Goal: Task Accomplishment & Management: Complete application form

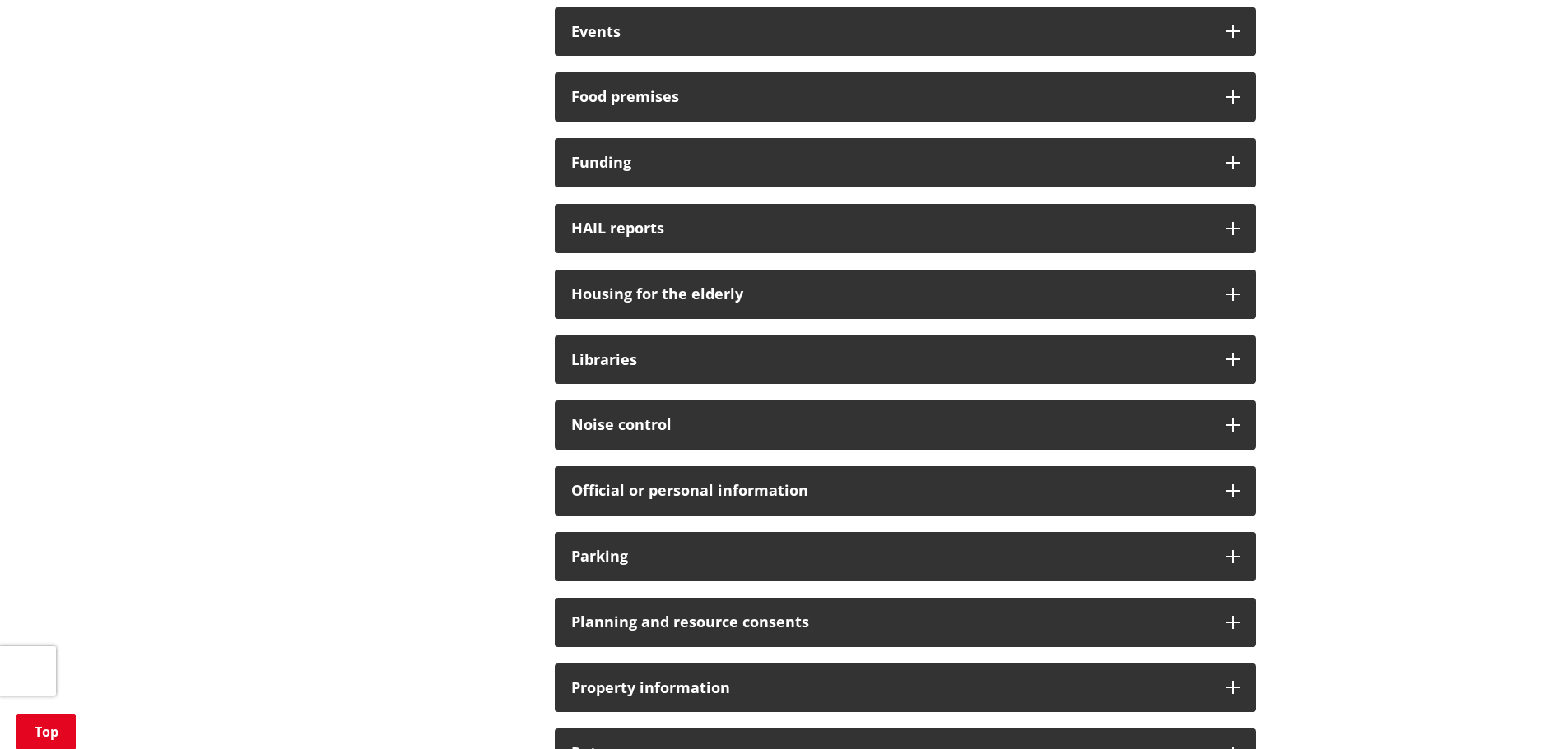
scroll to position [1563, 0]
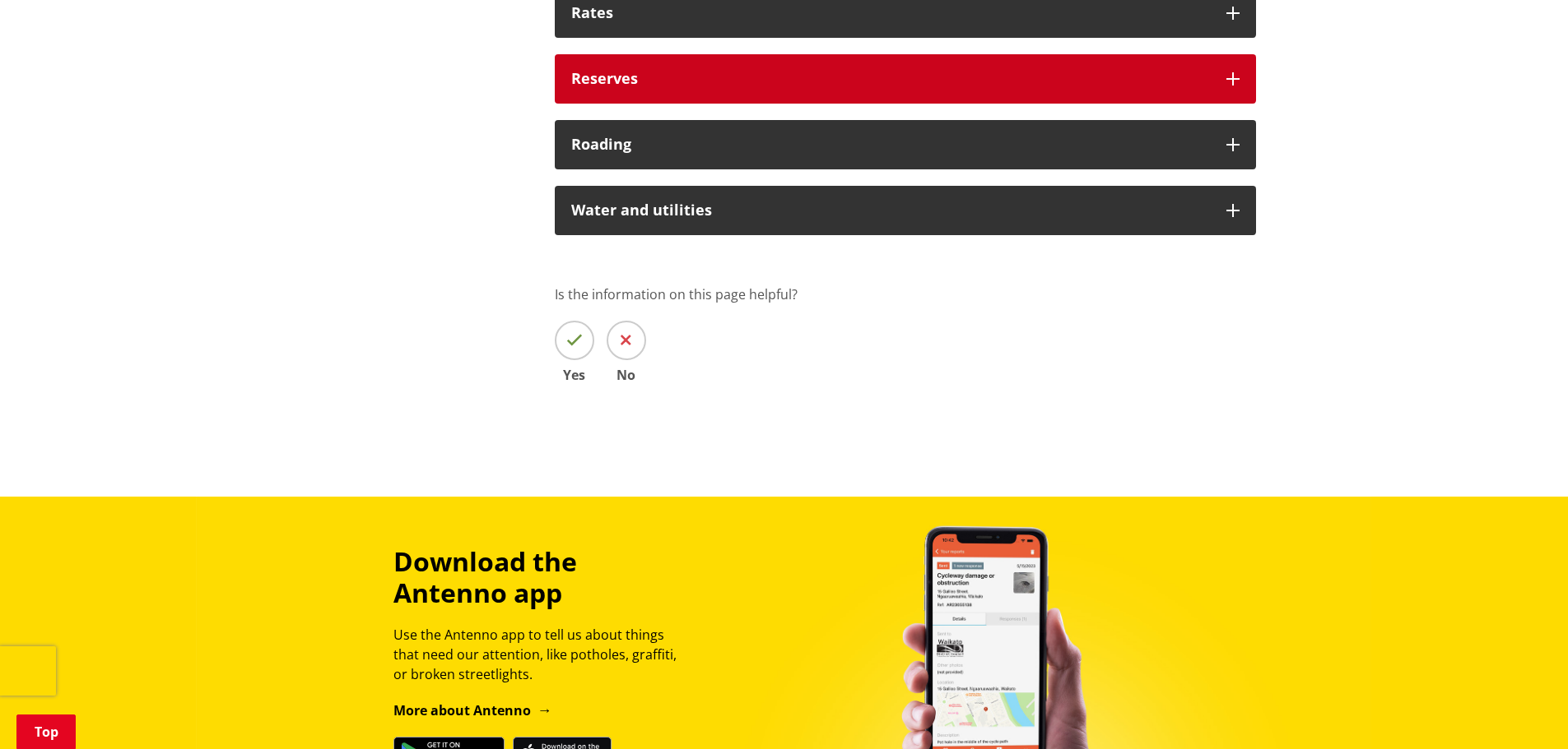
click at [640, 95] on div "Reserves" at bounding box center [905, 79] width 701 height 49
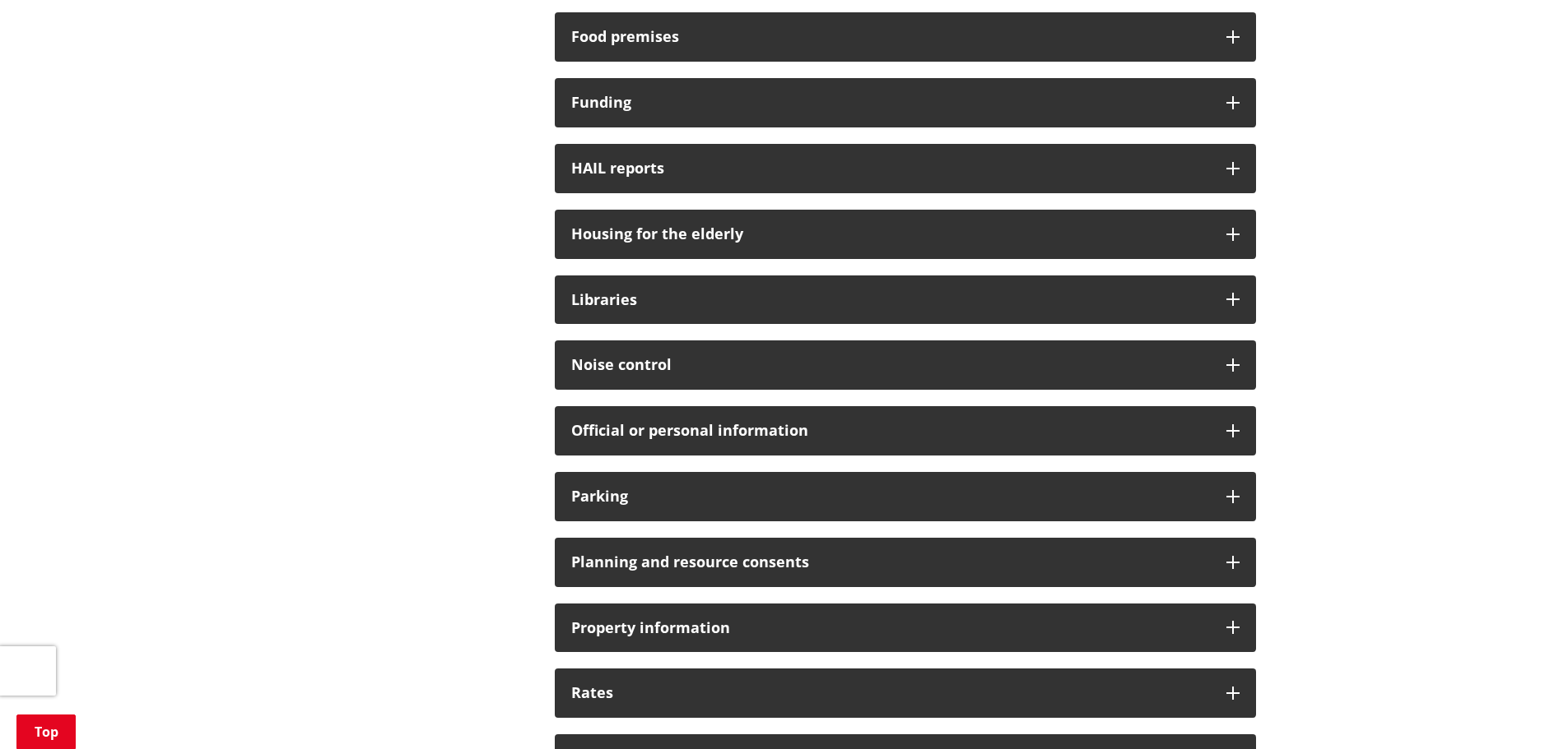
scroll to position [822, 0]
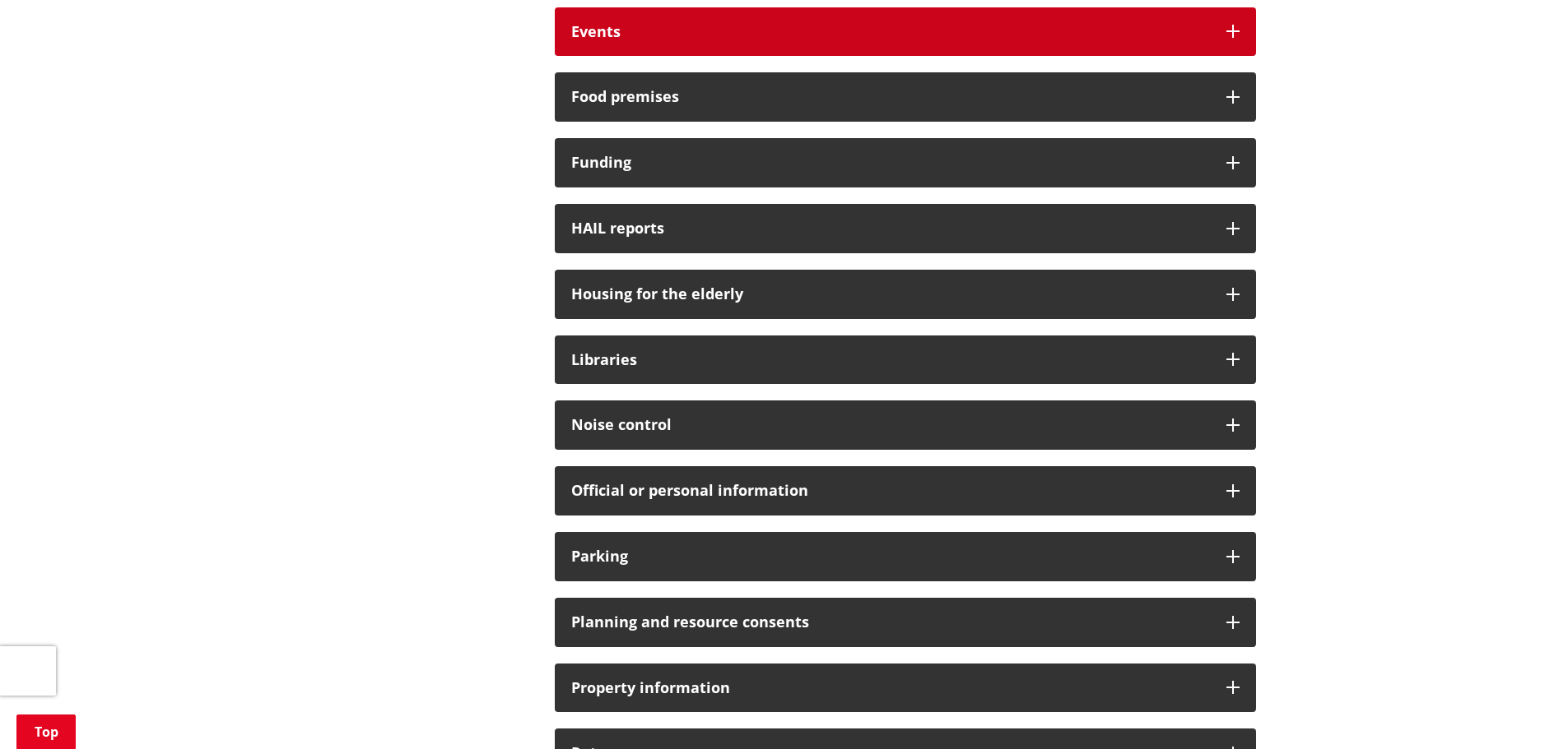
click at [615, 28] on h3 "Events" at bounding box center [891, 32] width 639 height 16
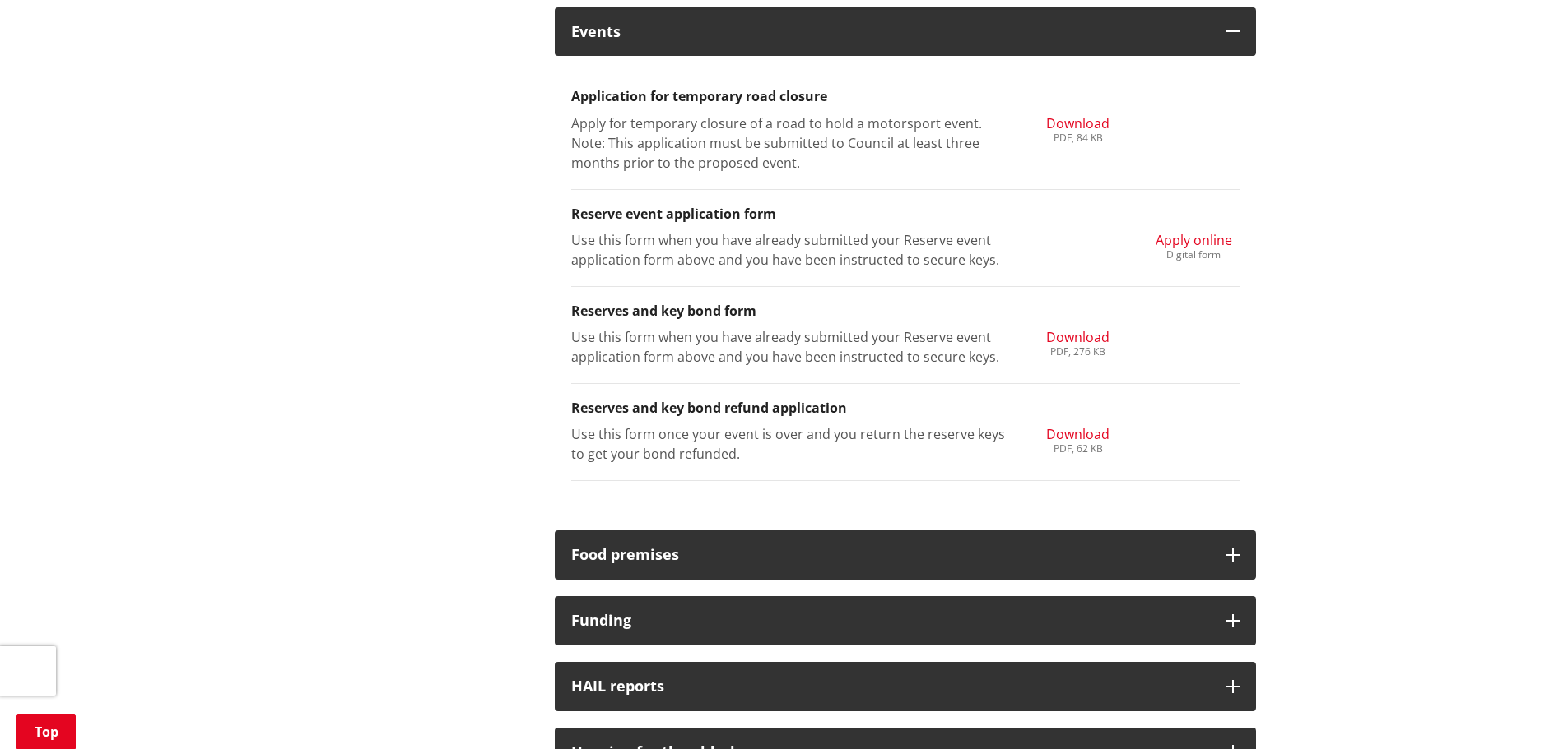
click at [1201, 240] on span "Apply online" at bounding box center [1193, 240] width 77 height 18
